Goal: Information Seeking & Learning: Learn about a topic

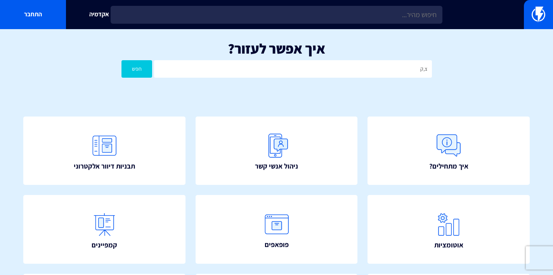
click at [303, 68] on input "צ,ק" at bounding box center [292, 68] width 277 height 17
click at [299, 67] on input "צ,ק" at bounding box center [292, 68] width 277 height 17
click at [299, 69] on input "צ,ק" at bounding box center [292, 68] width 277 height 17
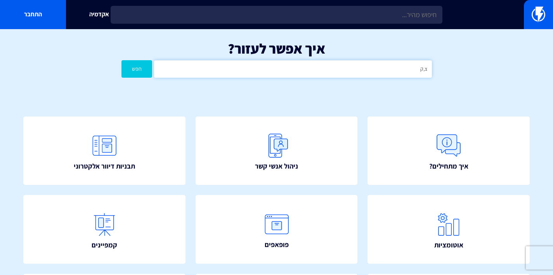
click at [299, 69] on input "צ,ק" at bounding box center [292, 68] width 277 height 17
click at [121, 60] on button "חפש" at bounding box center [136, 68] width 31 height 17
click at [345, 78] on div "איך אפשר לעזור? צ׳ק חפש" at bounding box center [276, 61] width 553 height 64
click at [349, 71] on input "צ׳ק" at bounding box center [292, 68] width 277 height 17
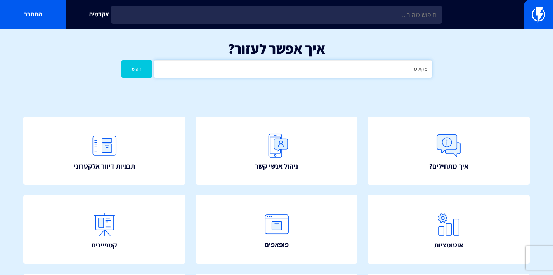
click at [121, 60] on button "חפש" at bounding box center [136, 68] width 31 height 17
click at [374, 69] on input "צקאוט" at bounding box center [292, 68] width 277 height 17
click at [121, 60] on button "חפש" at bounding box center [136, 68] width 31 height 17
click at [305, 62] on input "צ׳קאוט" at bounding box center [292, 68] width 277 height 17
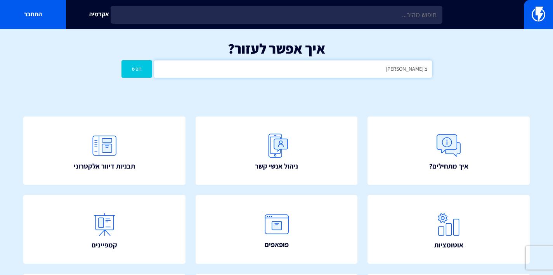
click at [305, 62] on input "צ׳קאוט" at bounding box center [292, 68] width 277 height 17
type input "נטישת עגלה"
click at [121, 60] on button "חפש" at bounding box center [136, 68] width 31 height 17
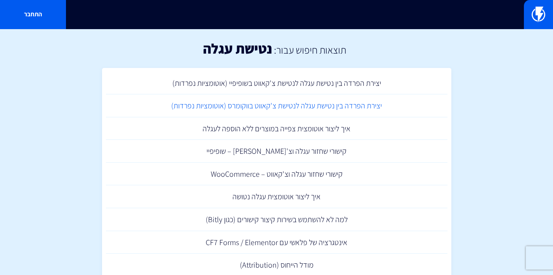
click at [351, 110] on link "יצירת הפרדה בין נטישת עגלה לנטישת צ'קאווט בווקומרס (אוטומציות נפרדות)" at bounding box center [276, 105] width 341 height 23
